Goal: Transaction & Acquisition: Purchase product/service

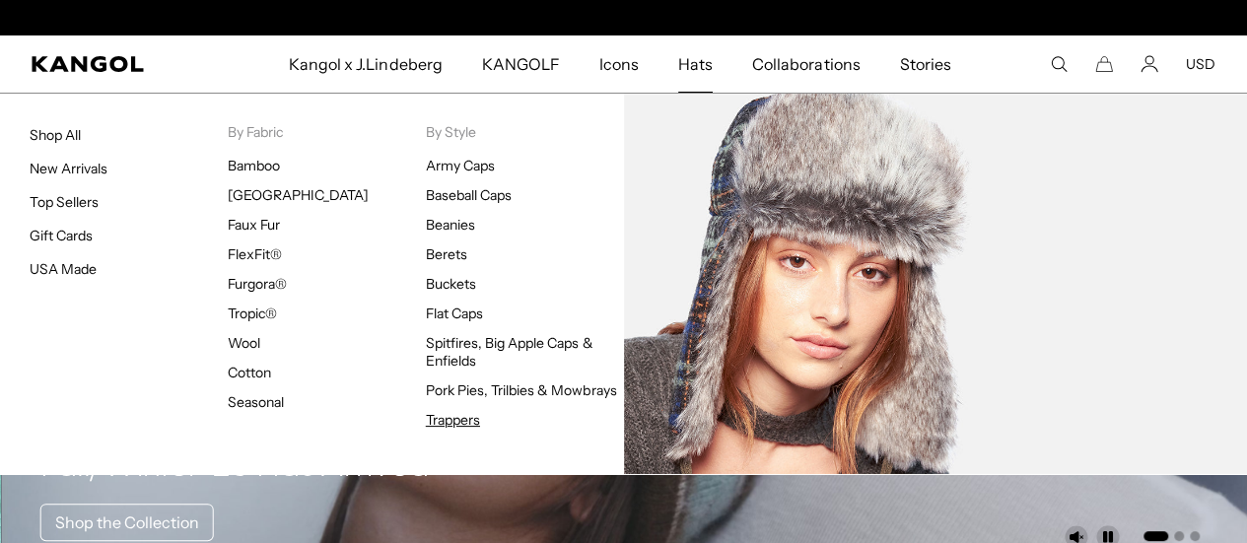
scroll to position [0, 406]
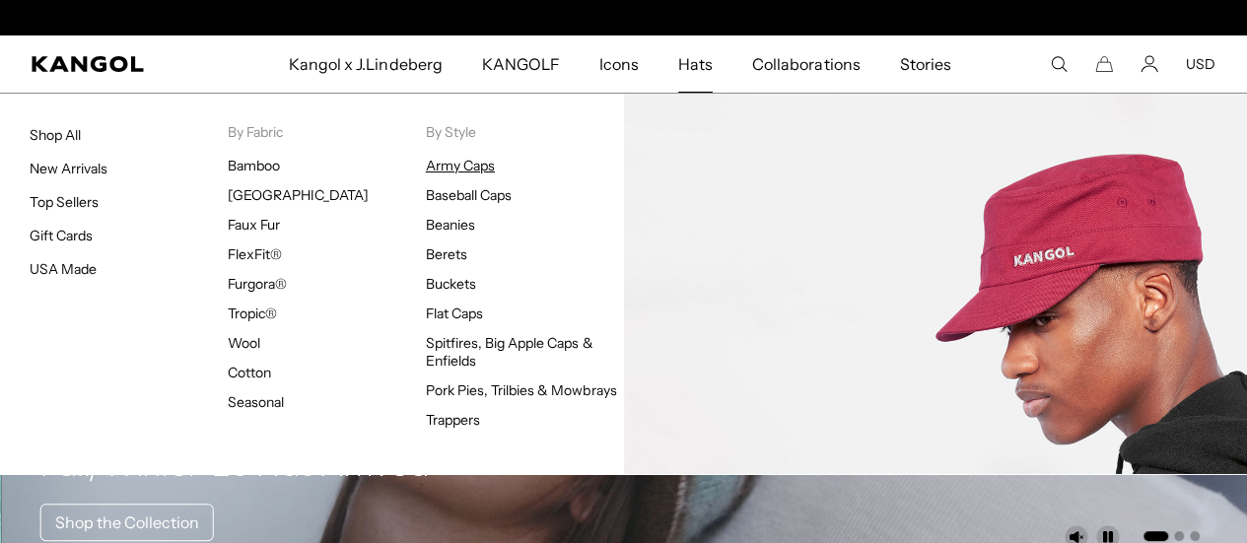
click at [486, 161] on link "Army Caps" at bounding box center [460, 166] width 69 height 18
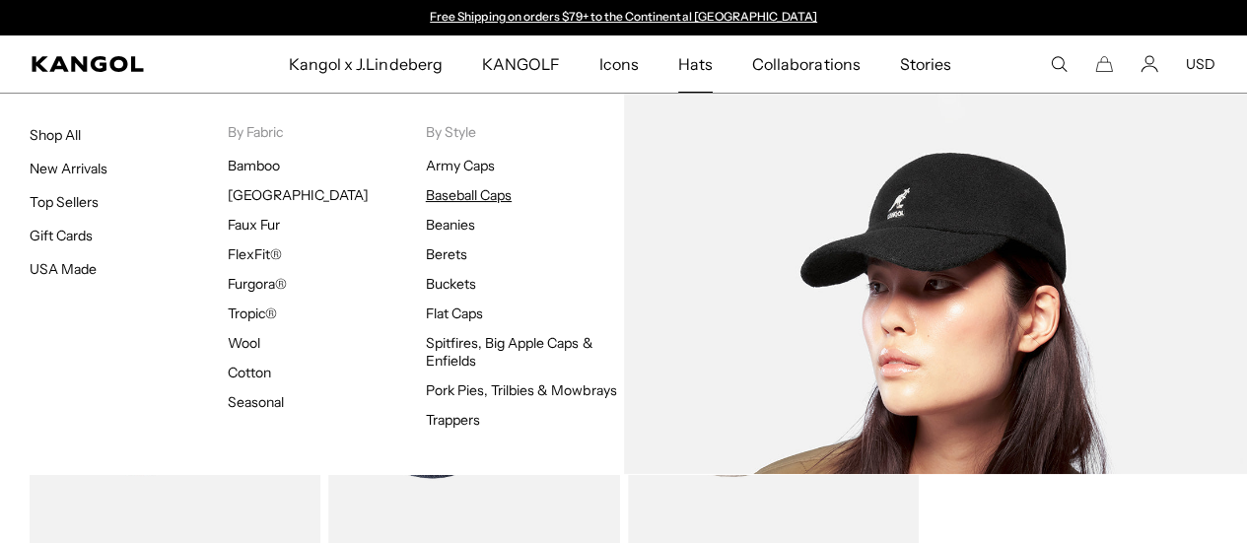
click at [484, 194] on link "Baseball Caps" at bounding box center [469, 195] width 86 height 18
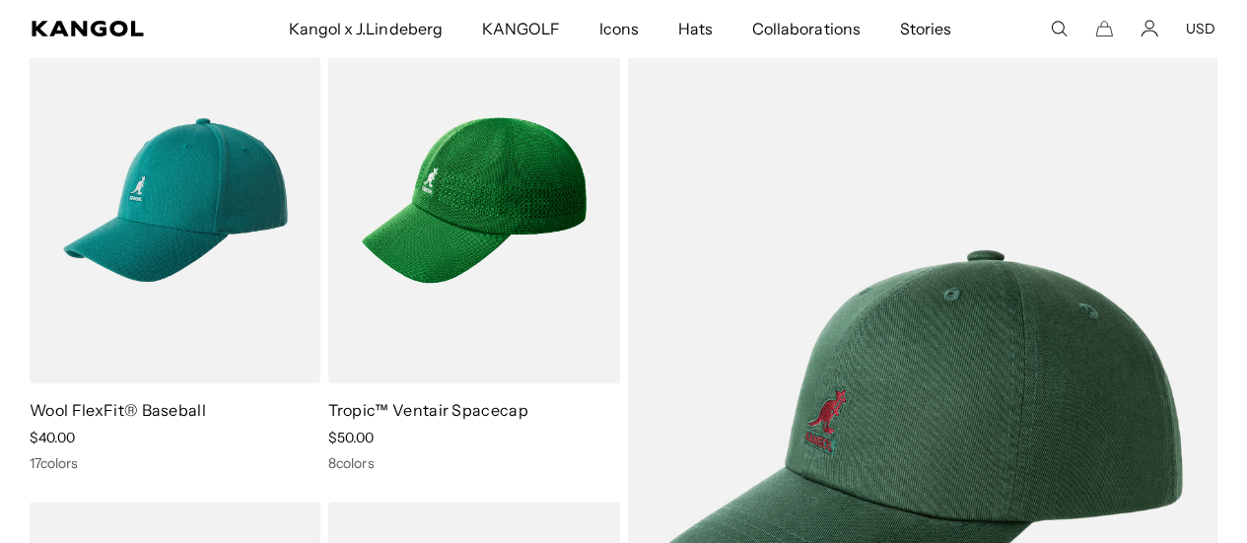
click at [1194, 31] on button "USD" at bounding box center [1201, 29] width 30 height 18
click at [1209, 98] on link "EUR" at bounding box center [1200, 94] width 28 height 18
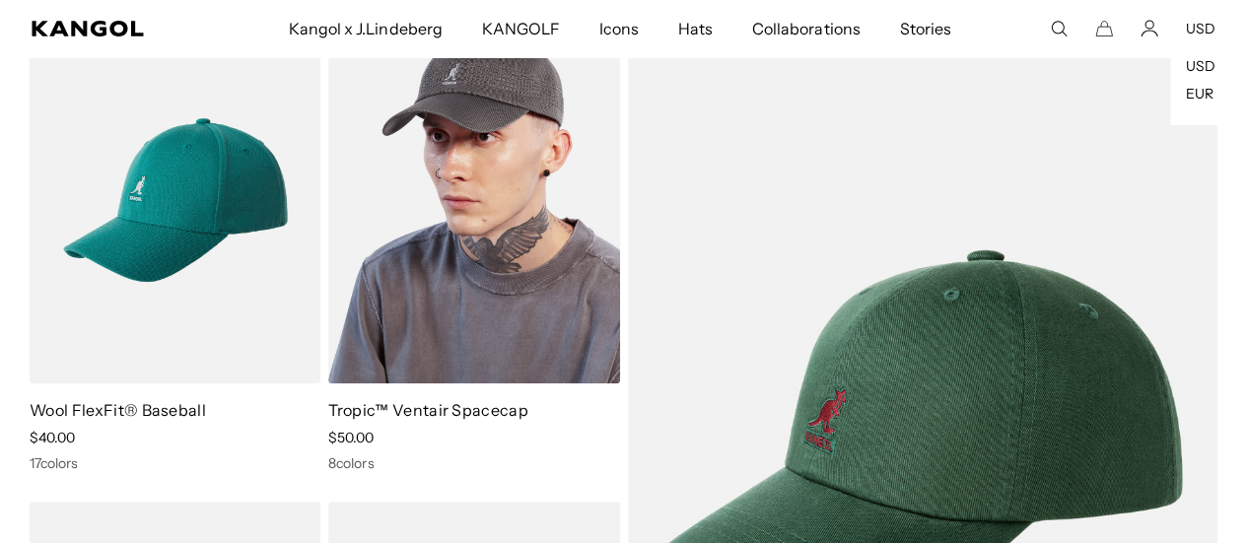
scroll to position [0, 406]
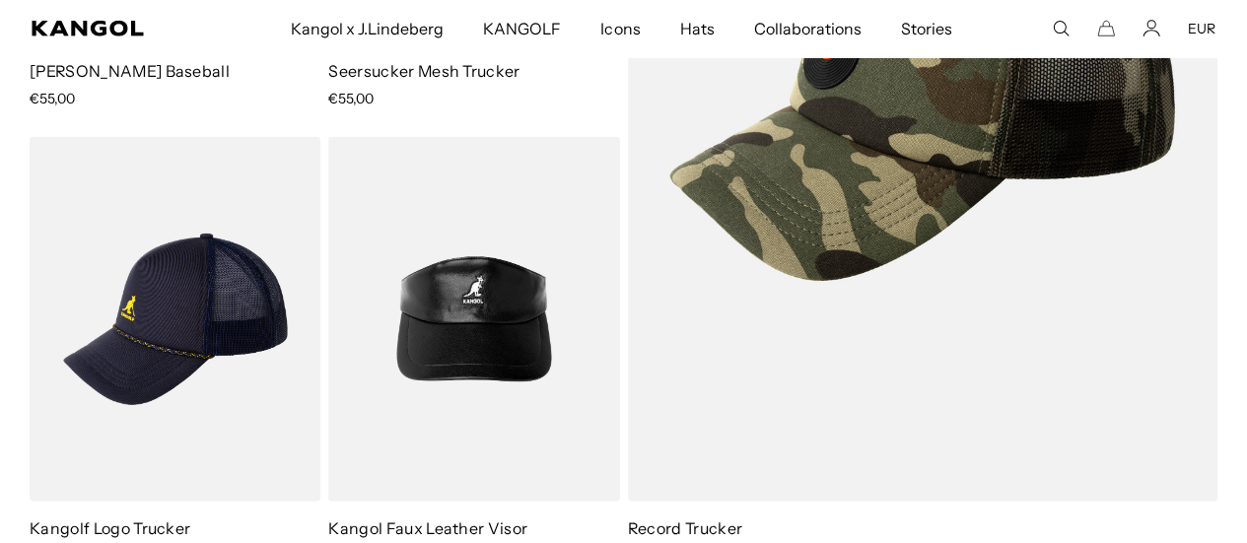
scroll to position [6512, 0]
